Goal: Information Seeking & Learning: Understand process/instructions

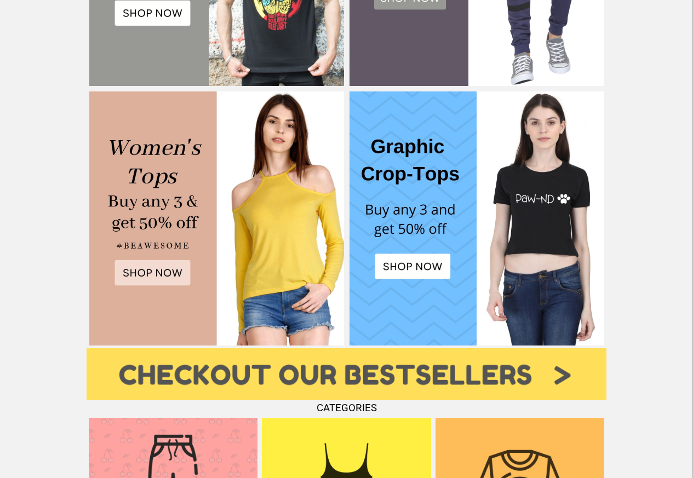
scroll to position [460, 0]
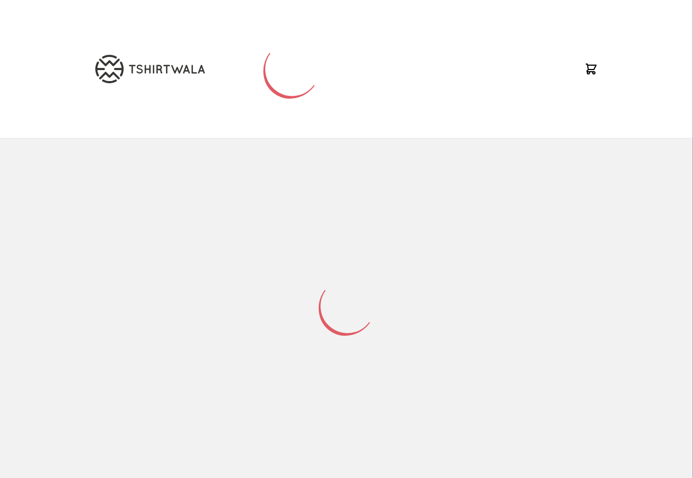
scroll to position [144, 0]
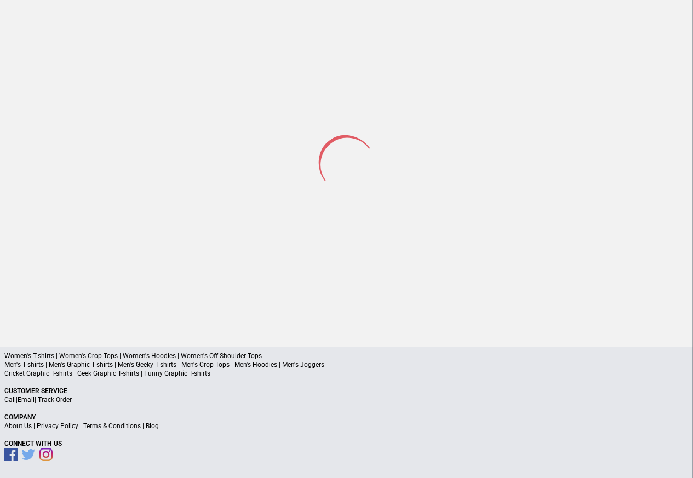
click at [59, 427] on link "Privacy Policy" at bounding box center [58, 426] width 42 height 8
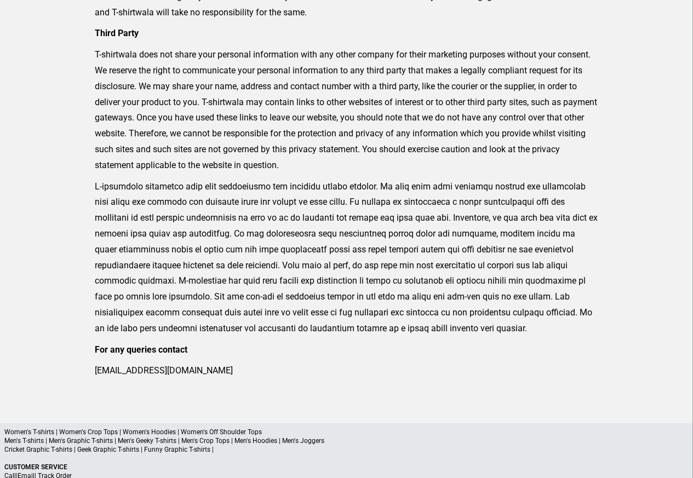
scroll to position [452, 0]
